Goal: Task Accomplishment & Management: Use online tool/utility

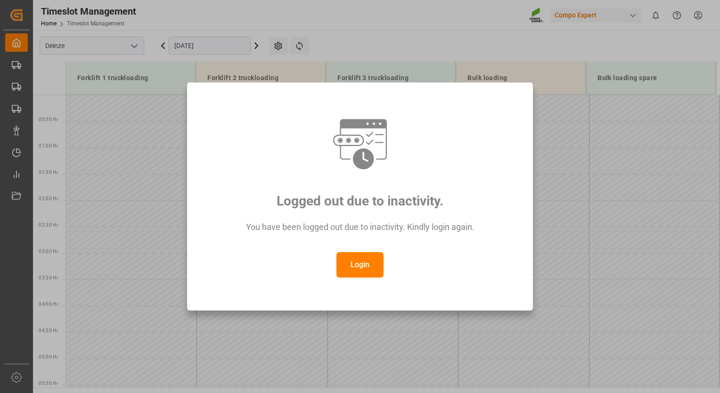
scroll to position [345, 0]
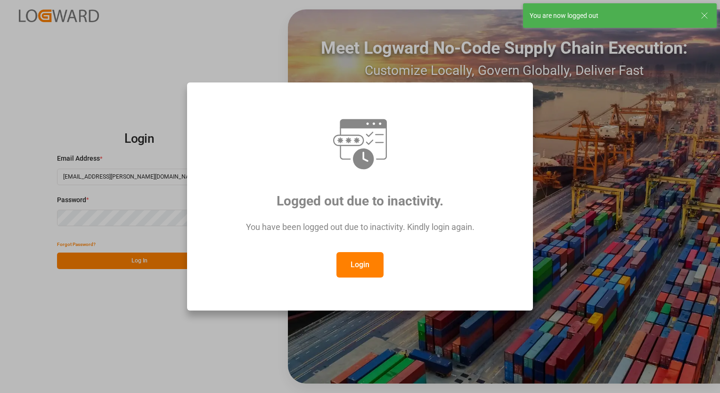
click at [355, 266] on button "Login" at bounding box center [360, 264] width 47 height 25
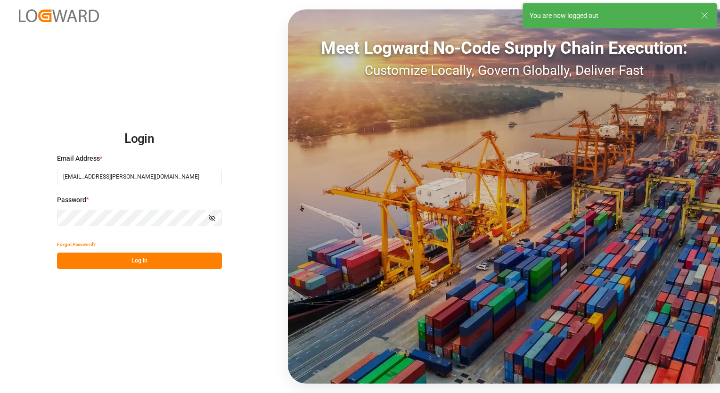
click at [138, 265] on button "Log In" at bounding box center [139, 261] width 165 height 17
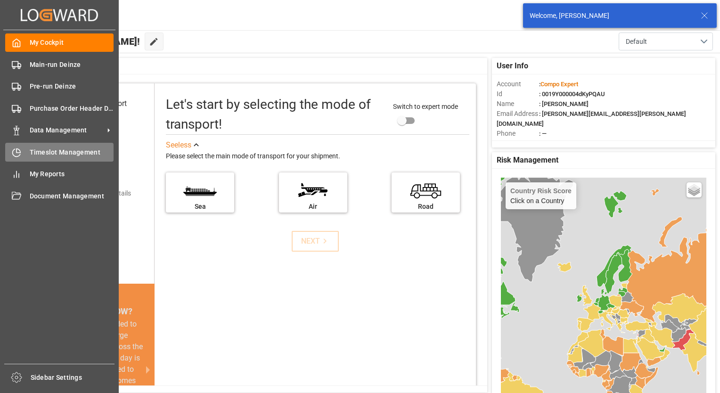
click at [66, 154] on span "Timeslot Management" at bounding box center [72, 153] width 84 height 10
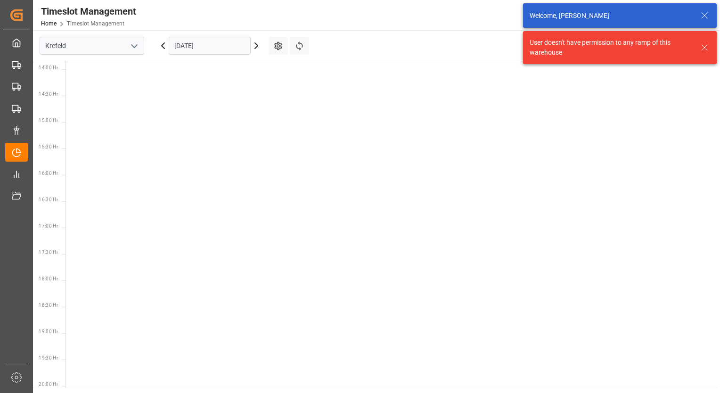
scroll to position [753, 0]
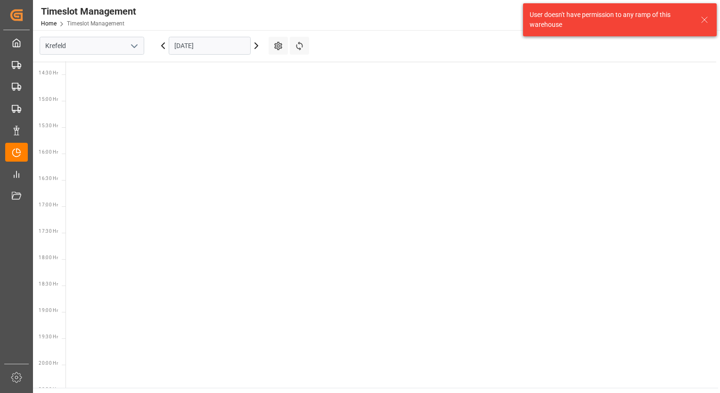
click at [133, 50] on icon "open menu" at bounding box center [134, 46] width 11 height 11
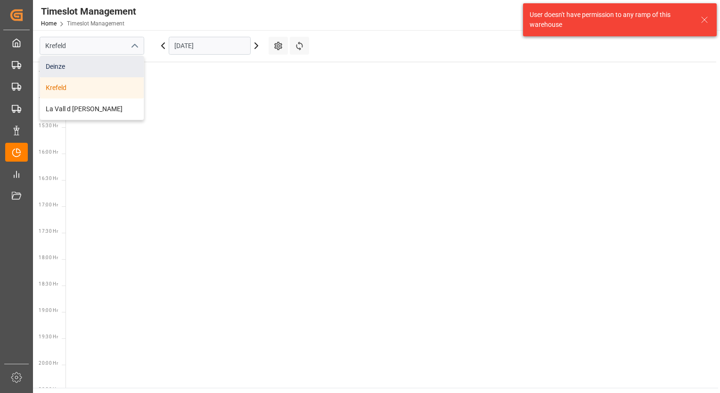
click at [91, 70] on div "Deinze" at bounding box center [92, 66] width 104 height 21
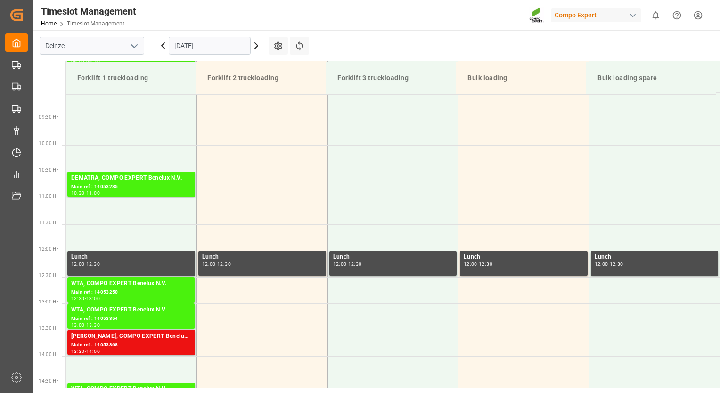
scroll to position [409, 0]
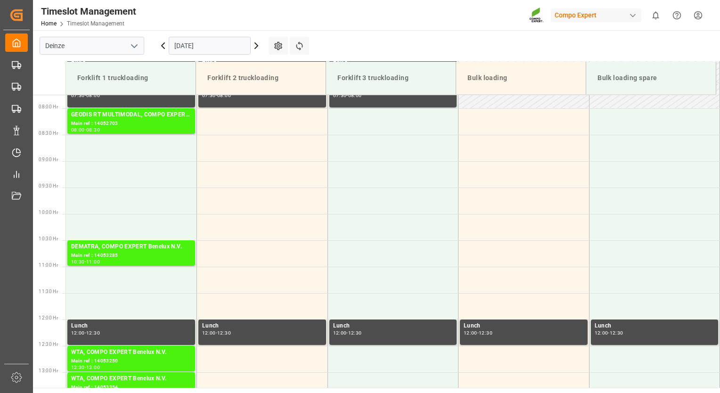
click at [257, 42] on icon at bounding box center [256, 45] width 11 height 11
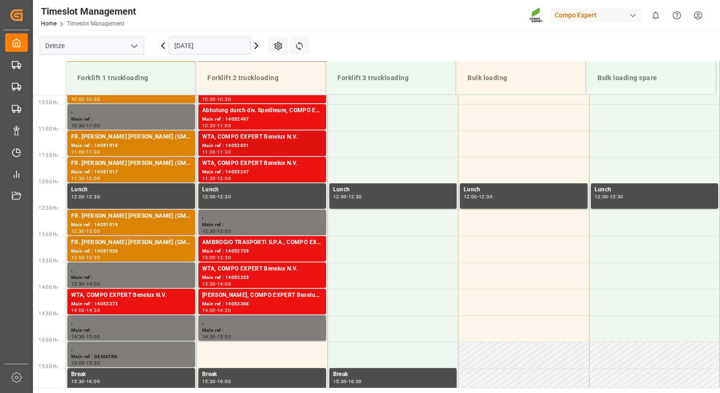
scroll to position [550, 0]
